Goal: Task Accomplishment & Management: Manage account settings

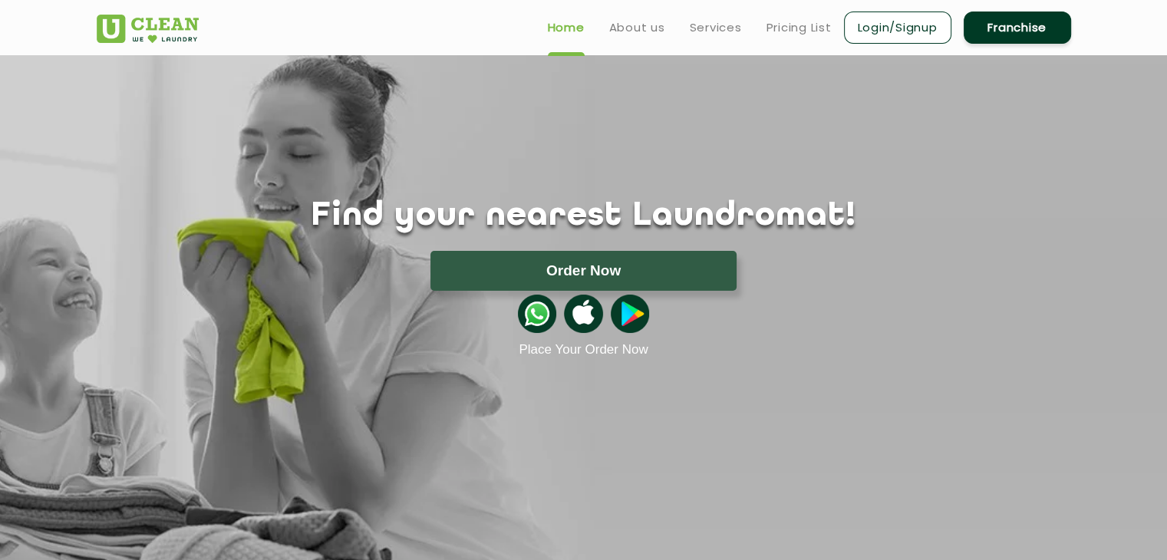
click at [882, 16] on link "Login/Signup" at bounding box center [897, 28] width 107 height 32
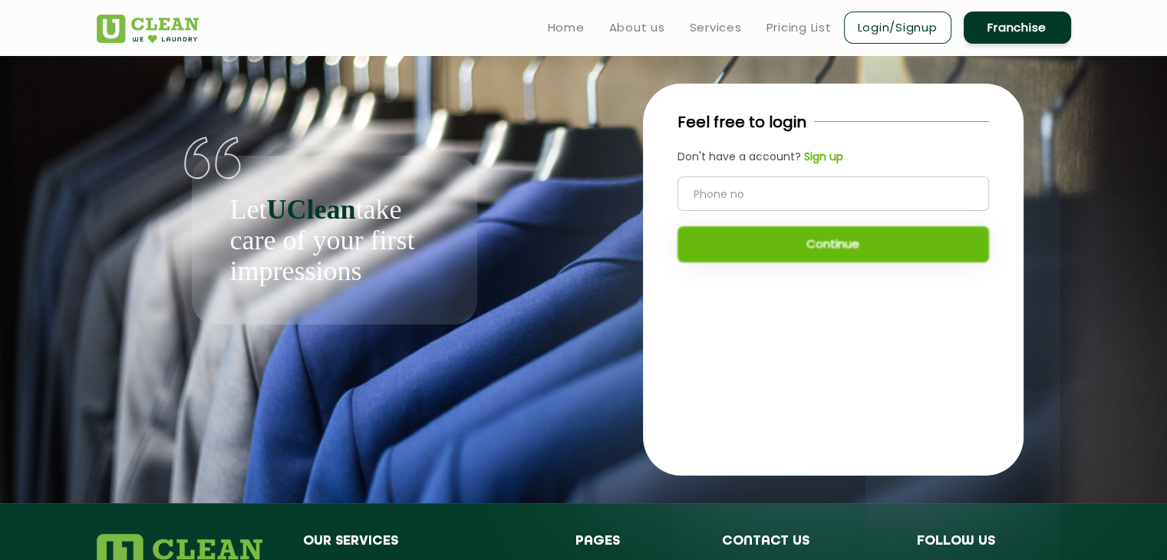
click at [816, 157] on b "Sign up" at bounding box center [823, 156] width 39 height 15
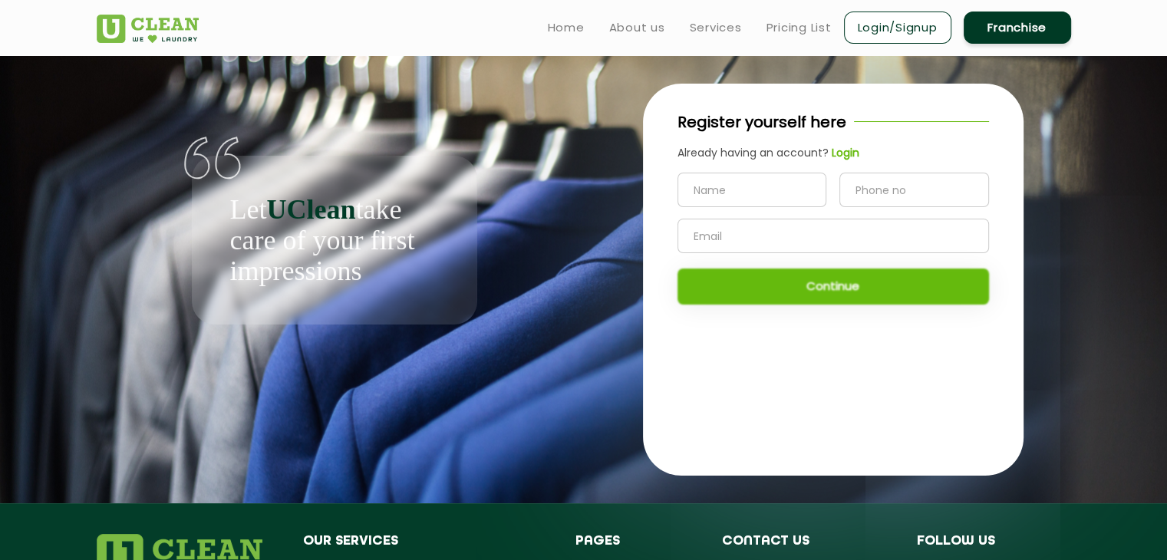
click at [866, 25] on link "Login/Signup" at bounding box center [897, 28] width 107 height 32
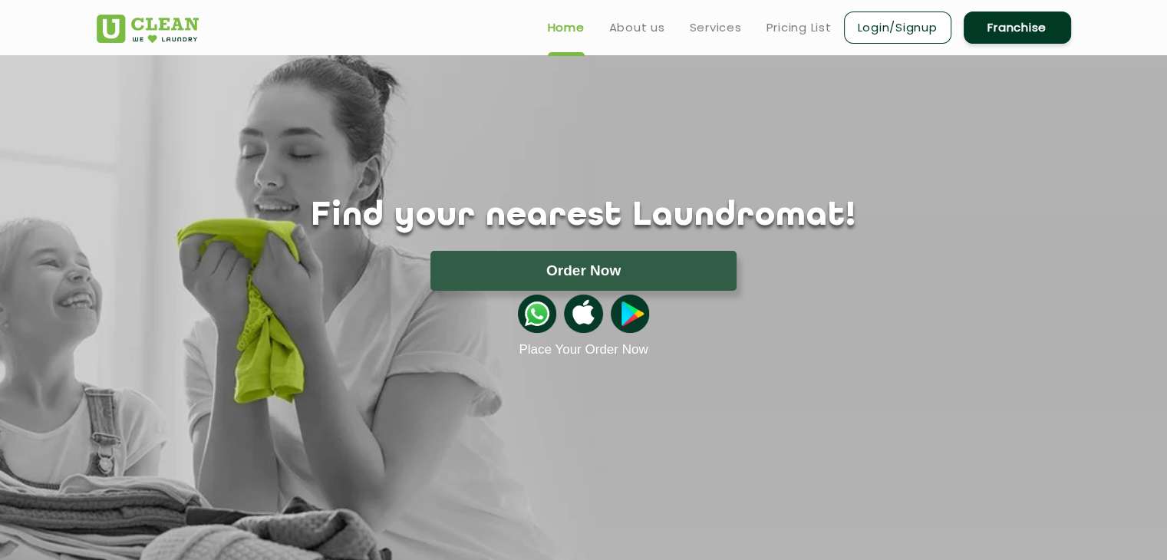
click at [898, 37] on link "Login/Signup" at bounding box center [897, 28] width 107 height 32
click at [895, 28] on link "Login/Signup" at bounding box center [897, 28] width 107 height 32
click at [861, 10] on li "Login/Signup" at bounding box center [897, 27] width 107 height 36
click at [869, 25] on link "Login/Signup" at bounding box center [897, 28] width 107 height 32
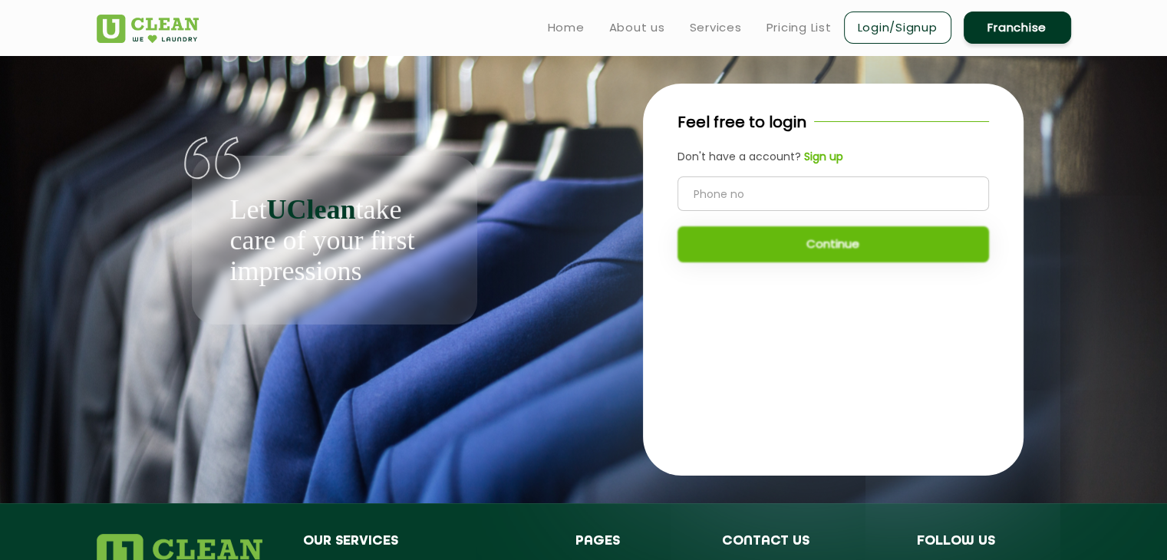
click at [780, 198] on input "tel" at bounding box center [834, 194] width 312 height 35
click at [810, 153] on b "Sign up" at bounding box center [823, 156] width 39 height 15
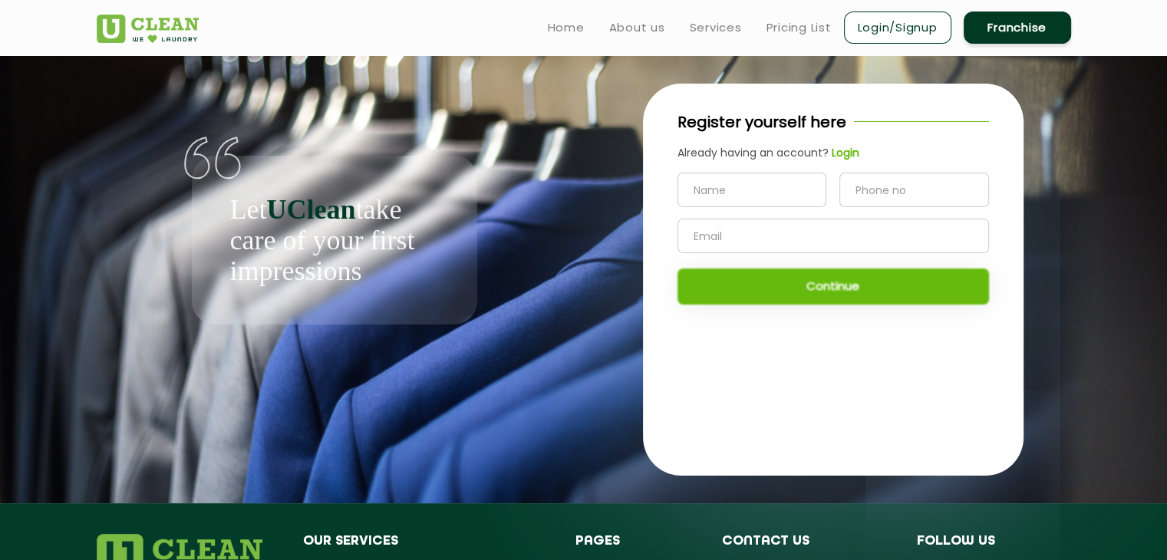
click at [832, 148] on b "Login" at bounding box center [846, 152] width 28 height 15
